Goal: Transaction & Acquisition: Purchase product/service

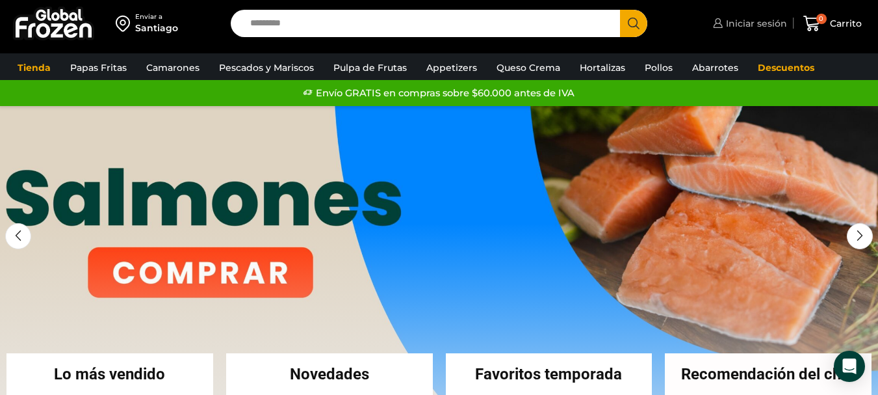
click at [754, 22] on span "Iniciar sesión" at bounding box center [755, 23] width 64 height 13
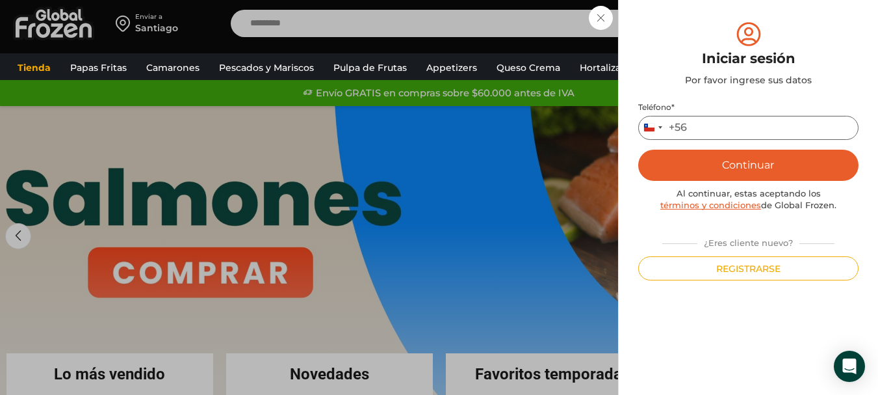
click at [736, 132] on input "Teléfono *" at bounding box center [748, 128] width 220 height 24
type input "*********"
click at [767, 168] on button "Continuar" at bounding box center [748, 164] width 220 height 31
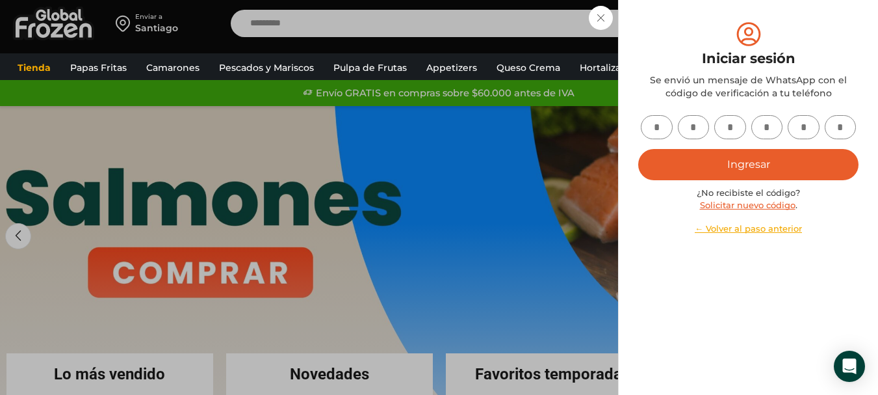
click at [652, 131] on input "text" at bounding box center [657, 127] width 32 height 24
type input "*"
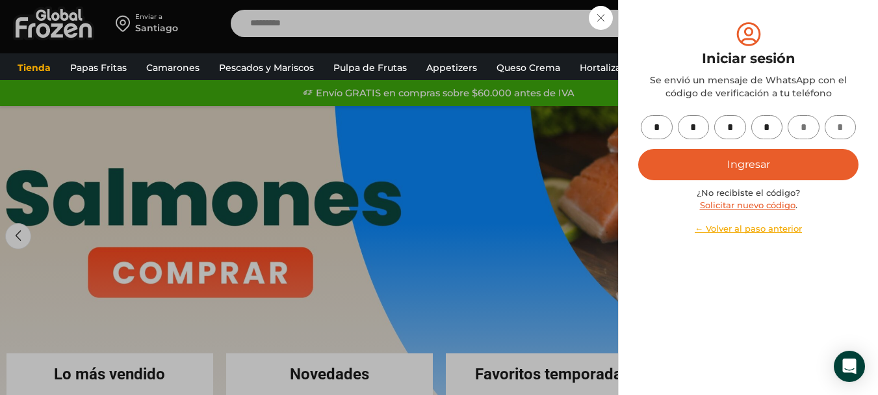
type input "*"
click at [740, 162] on button "Ingresar" at bounding box center [748, 164] width 220 height 31
click at [759, 172] on button "Ingresar" at bounding box center [748, 164] width 220 height 31
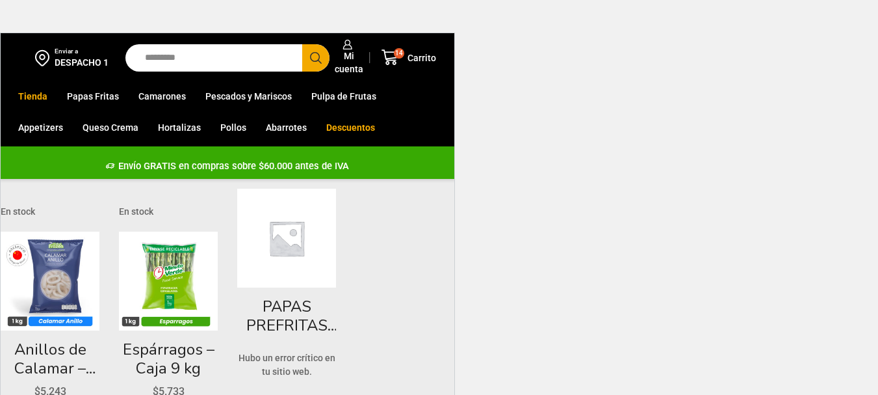
scroll to position [33, 0]
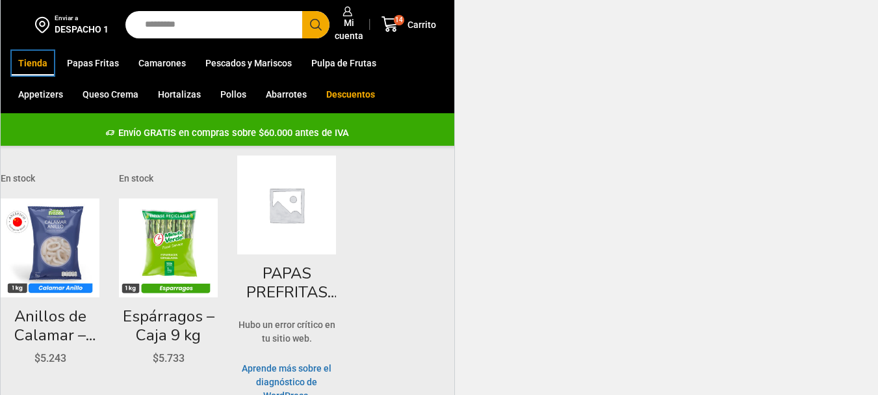
click at [39, 62] on link "Tienda" at bounding box center [33, 63] width 42 height 25
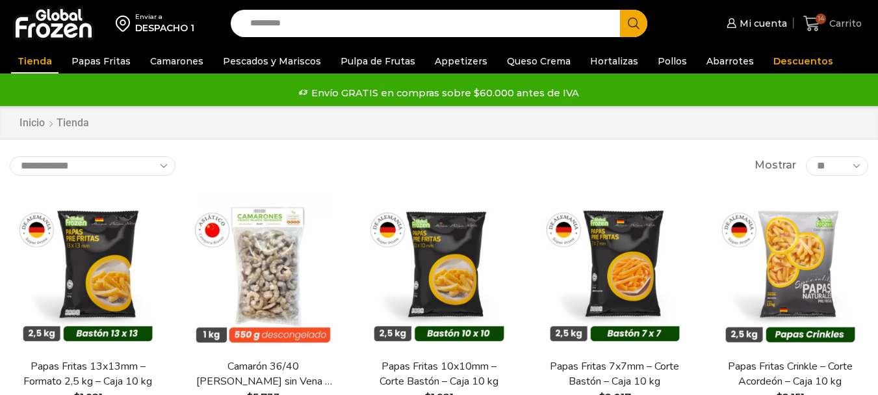
click at [846, 10] on link "14 Carrito" at bounding box center [832, 23] width 65 height 31
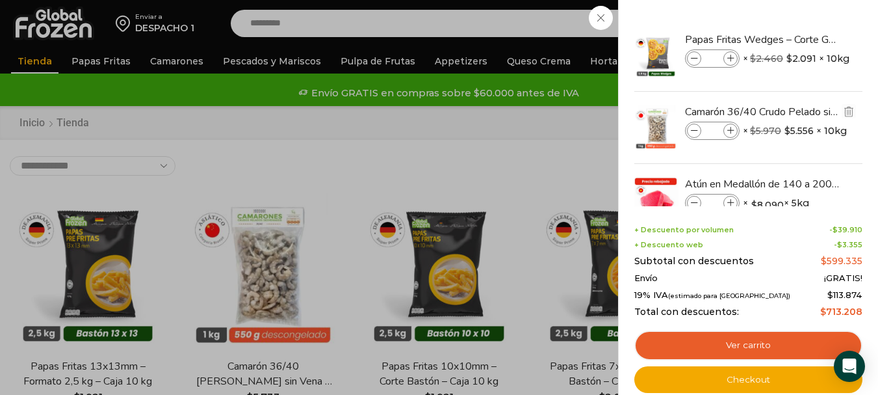
click at [694, 127] on icon at bounding box center [694, 130] width 7 height 7
type input "*"
click at [699, 57] on span at bounding box center [694, 58] width 14 height 14
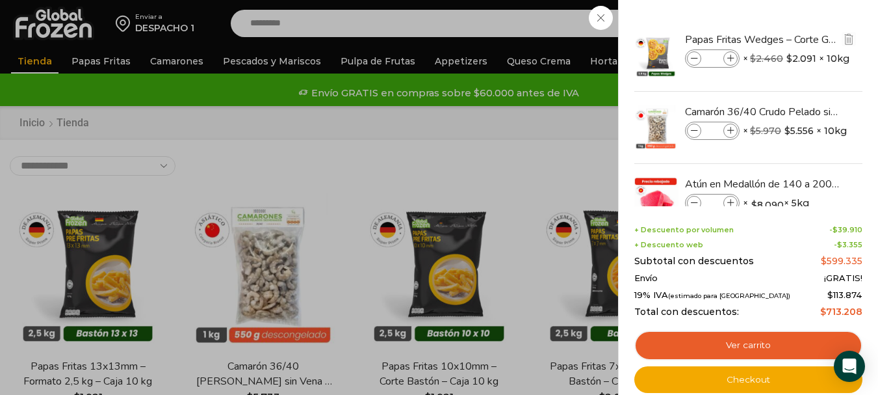
click at [699, 57] on span at bounding box center [694, 58] width 14 height 14
type input "*"
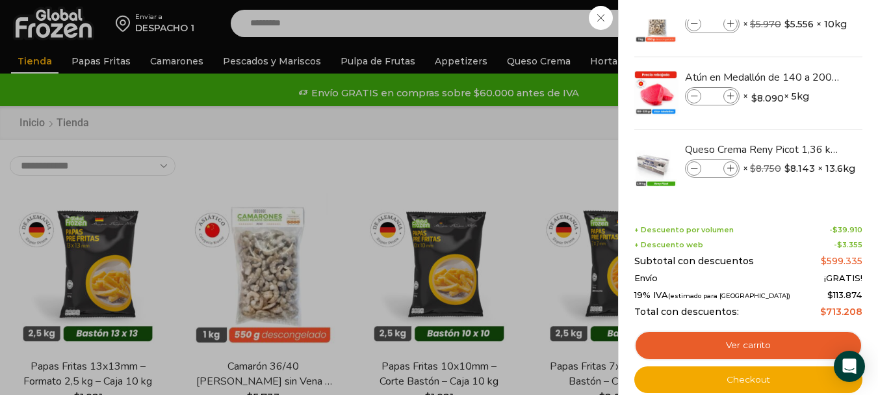
scroll to position [111, 0]
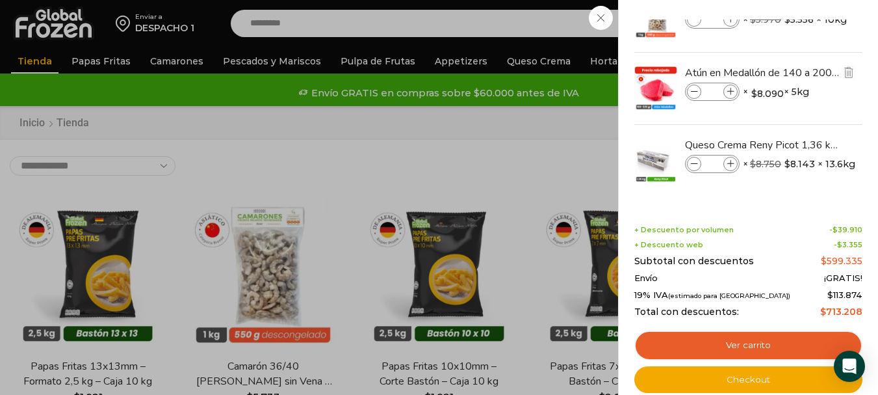
click at [694, 93] on icon at bounding box center [694, 91] width 7 height 7
type input "*"
click at [842, 140] on icon "Eliminar Queso Crema Reny Picot 1,36 kg - Caja 13,6 kg del carrito" at bounding box center [849, 144] width 14 height 14
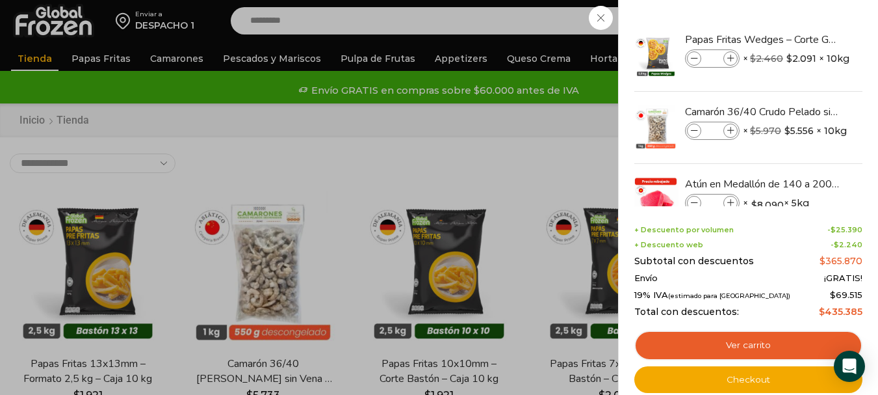
scroll to position [0, 0]
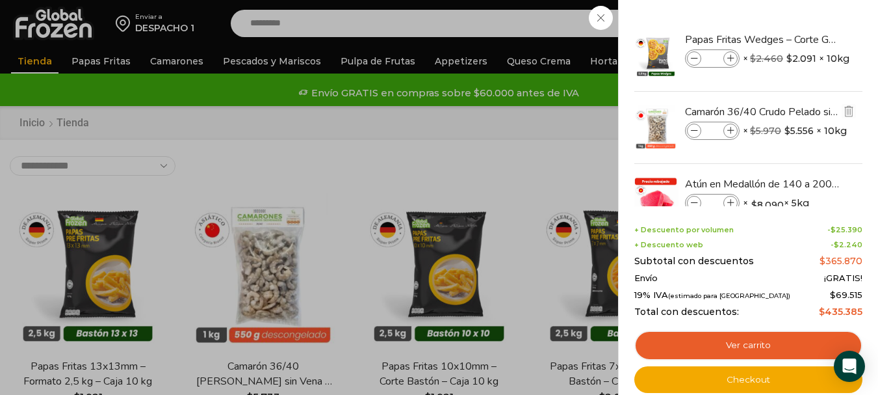
click at [695, 127] on icon at bounding box center [694, 130] width 7 height 7
type input "*"
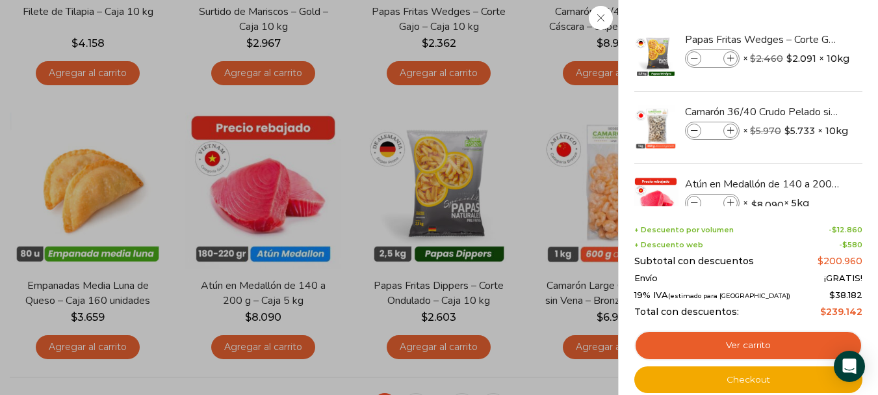
scroll to position [879, 0]
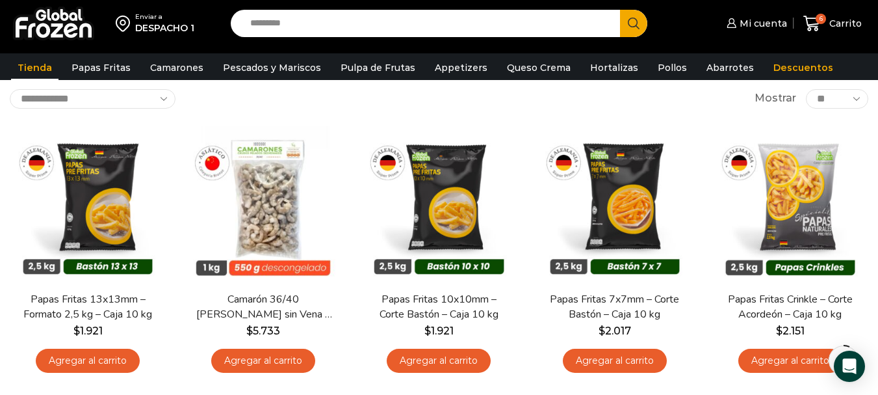
scroll to position [0, 0]
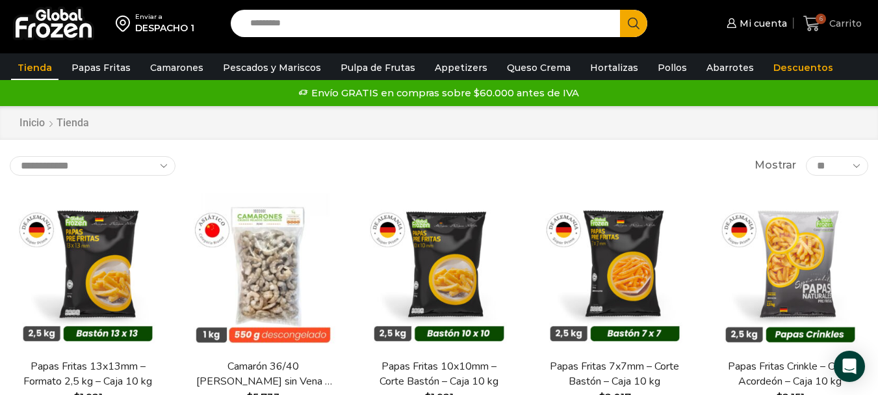
click at [835, 27] on span "Carrito" at bounding box center [844, 23] width 36 height 13
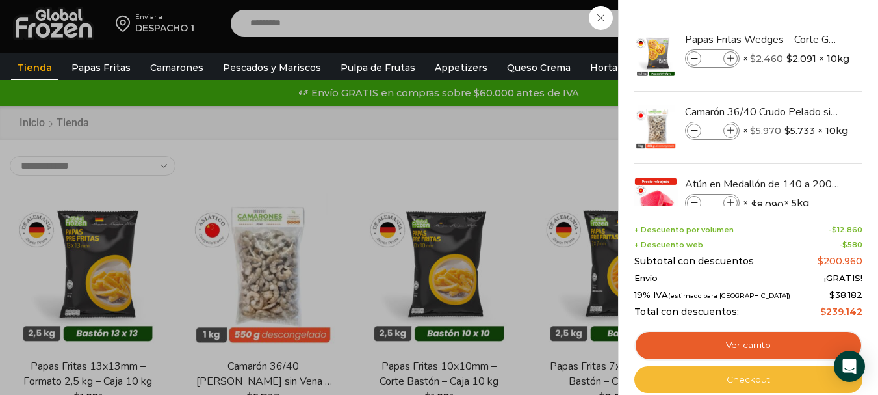
click at [775, 376] on link "Checkout" at bounding box center [748, 379] width 228 height 27
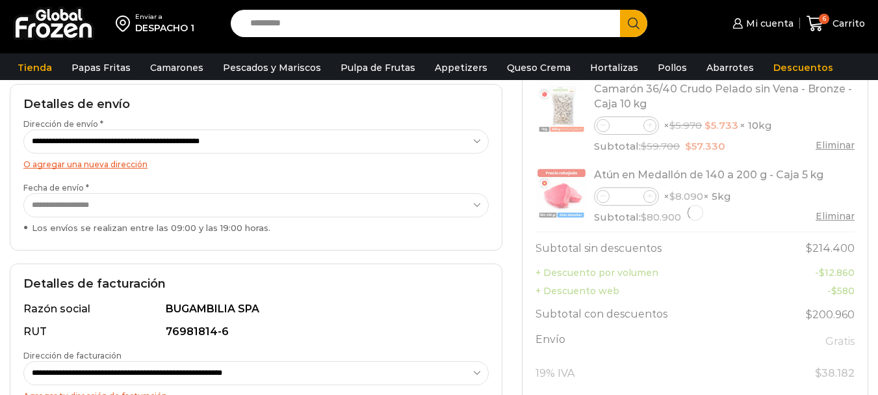
scroll to position [260, 0]
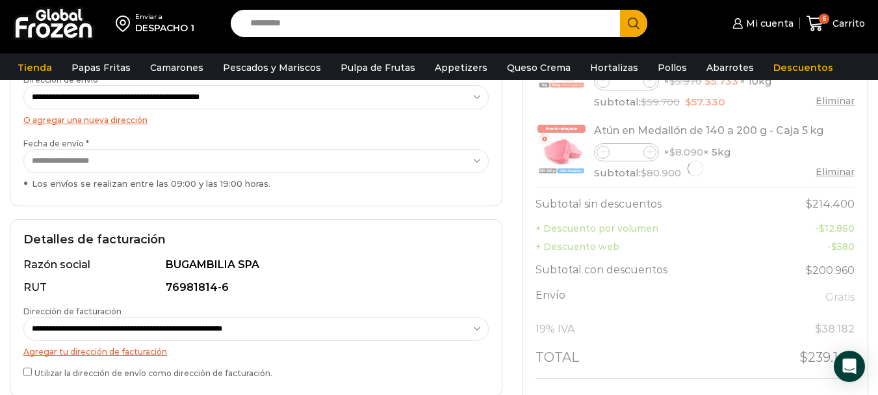
select select "*"
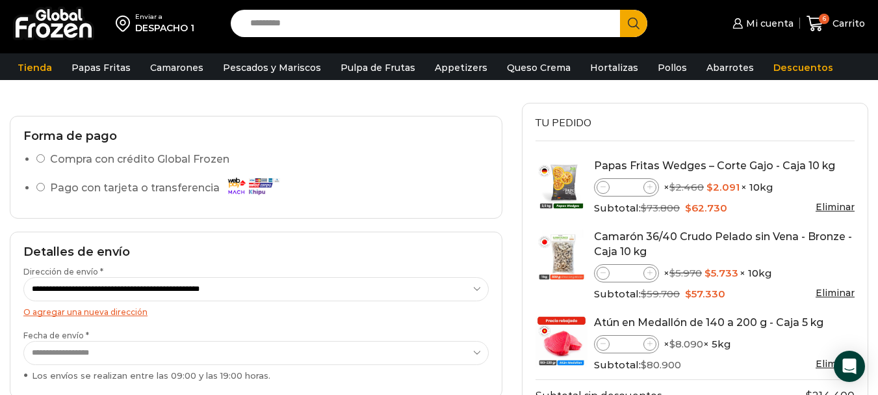
scroll to position [44, 0]
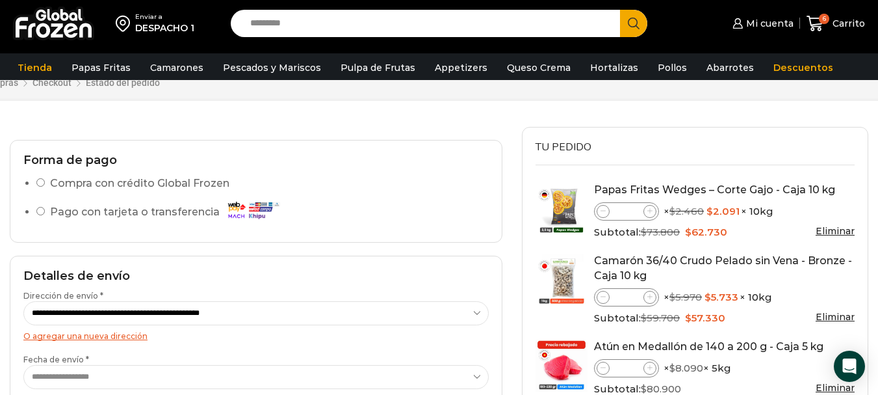
click at [651, 213] on icon at bounding box center [650, 211] width 6 height 6
type input "*"
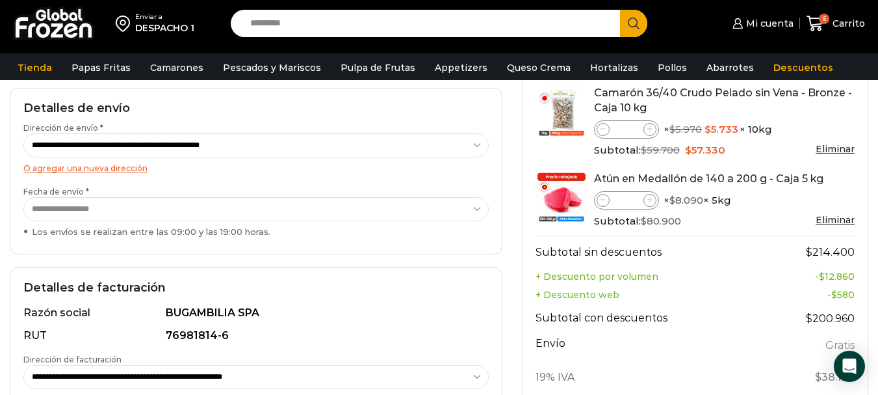
scroll to position [88, 0]
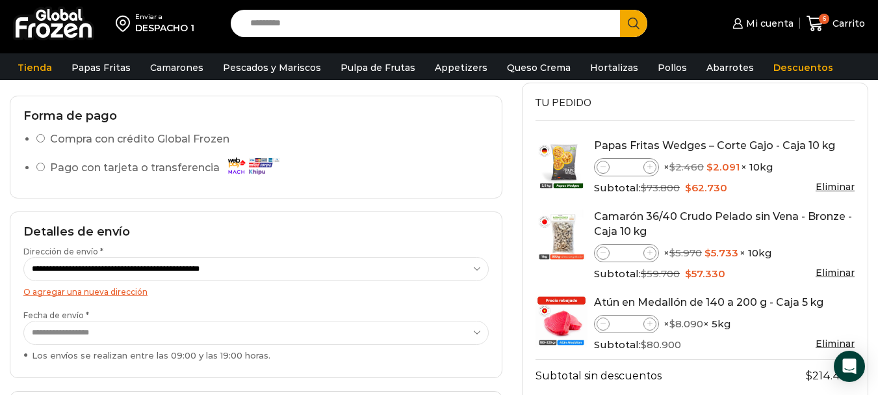
click at [77, 36] on img at bounding box center [53, 23] width 81 height 34
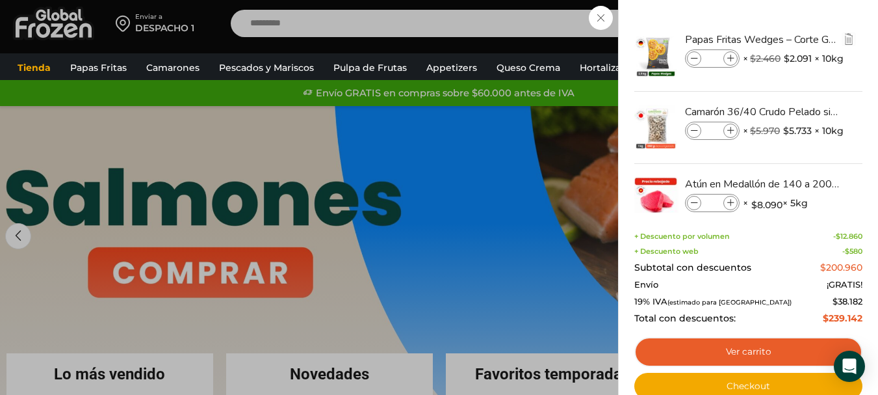
click at [734, 55] on span at bounding box center [730, 58] width 14 height 14
type input "*"
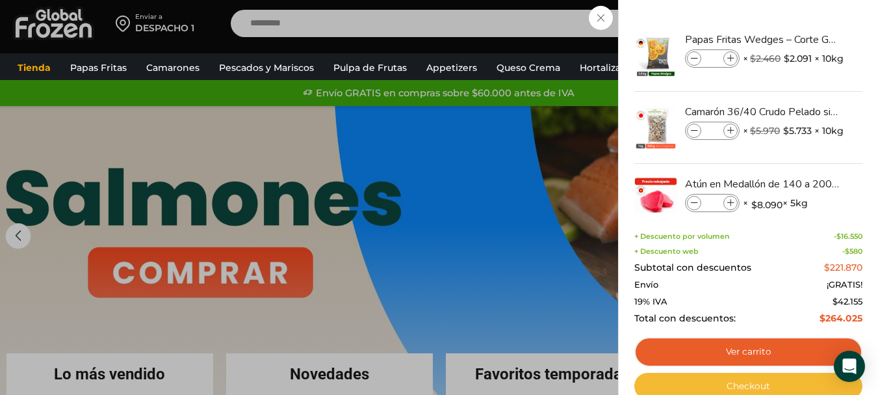
click at [744, 380] on link "Checkout" at bounding box center [748, 385] width 228 height 27
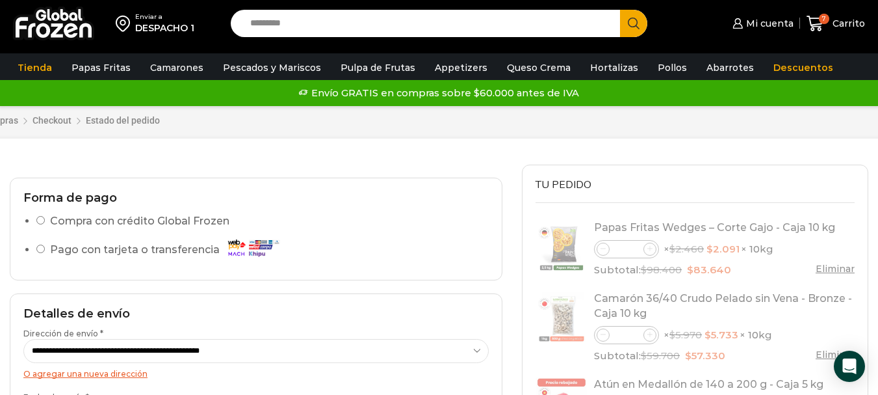
select select "*"
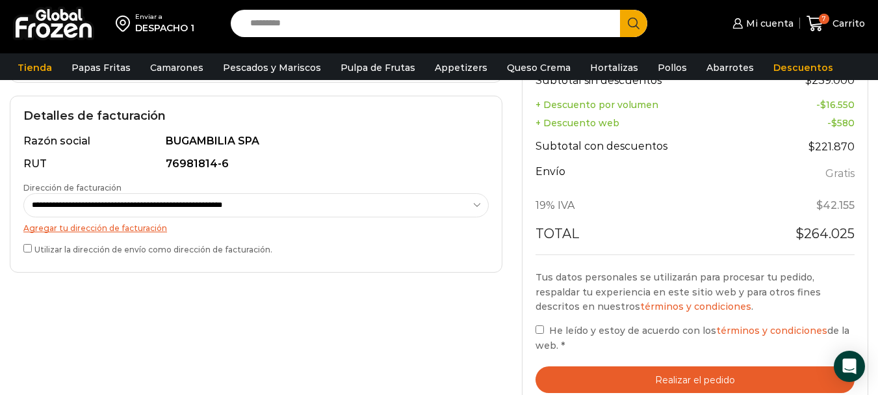
scroll to position [520, 0]
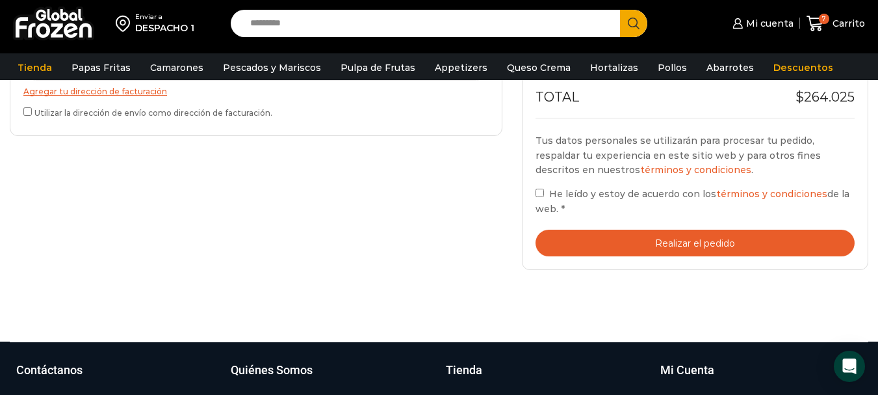
drag, startPoint x: 692, startPoint y: 237, endPoint x: 840, endPoint y: 300, distance: 160.2
click at [693, 237] on button "Realizar el pedido" at bounding box center [695, 242] width 319 height 27
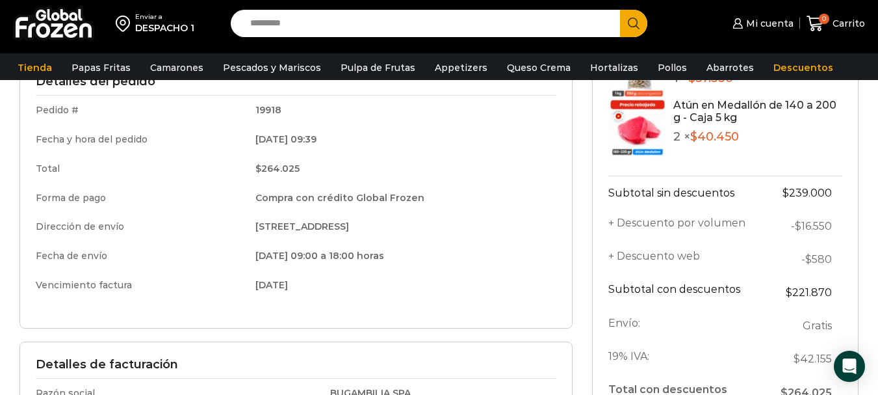
scroll to position [195, 0]
